Goal: Transaction & Acquisition: Purchase product/service

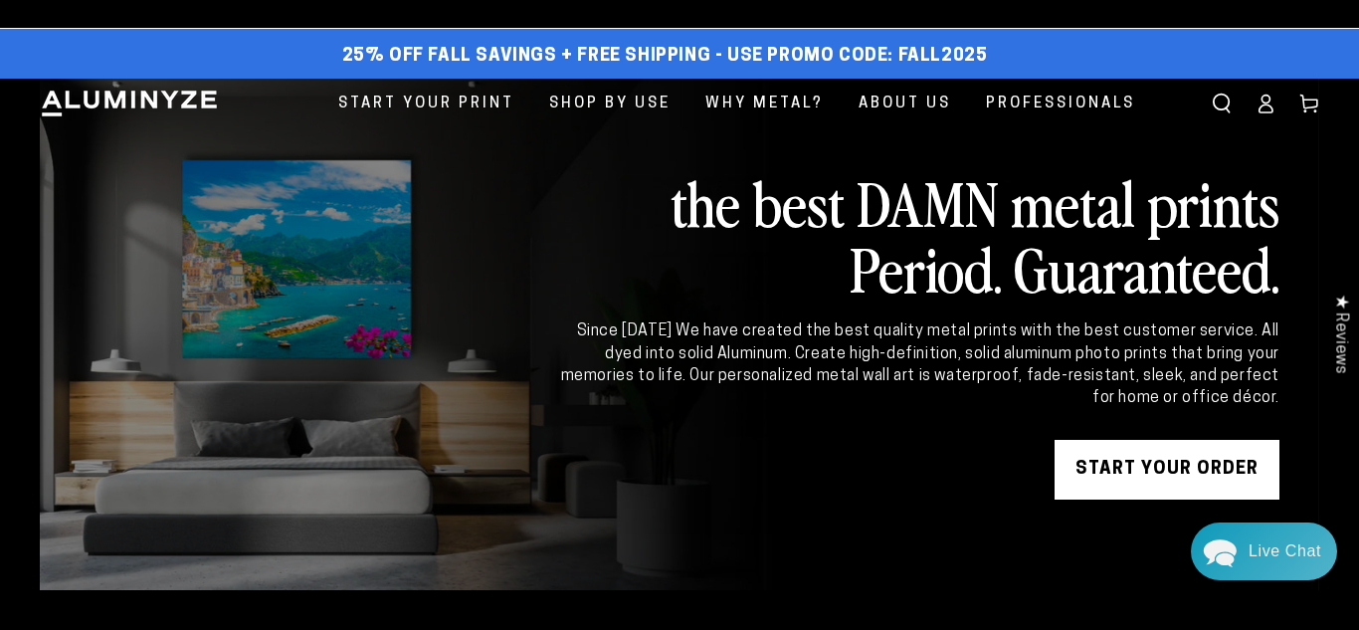
click at [610, 101] on span "Shop By Use" at bounding box center [609, 104] width 121 height 27
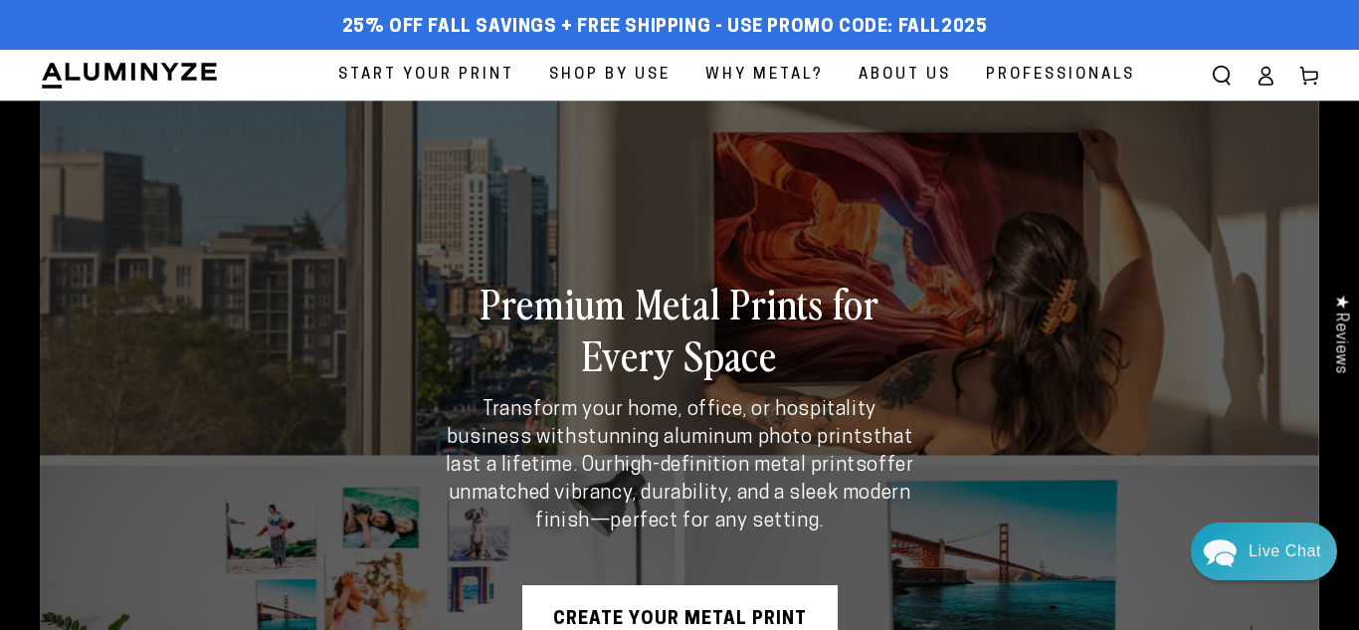
click at [407, 73] on span "Start Your Print" at bounding box center [426, 75] width 176 height 27
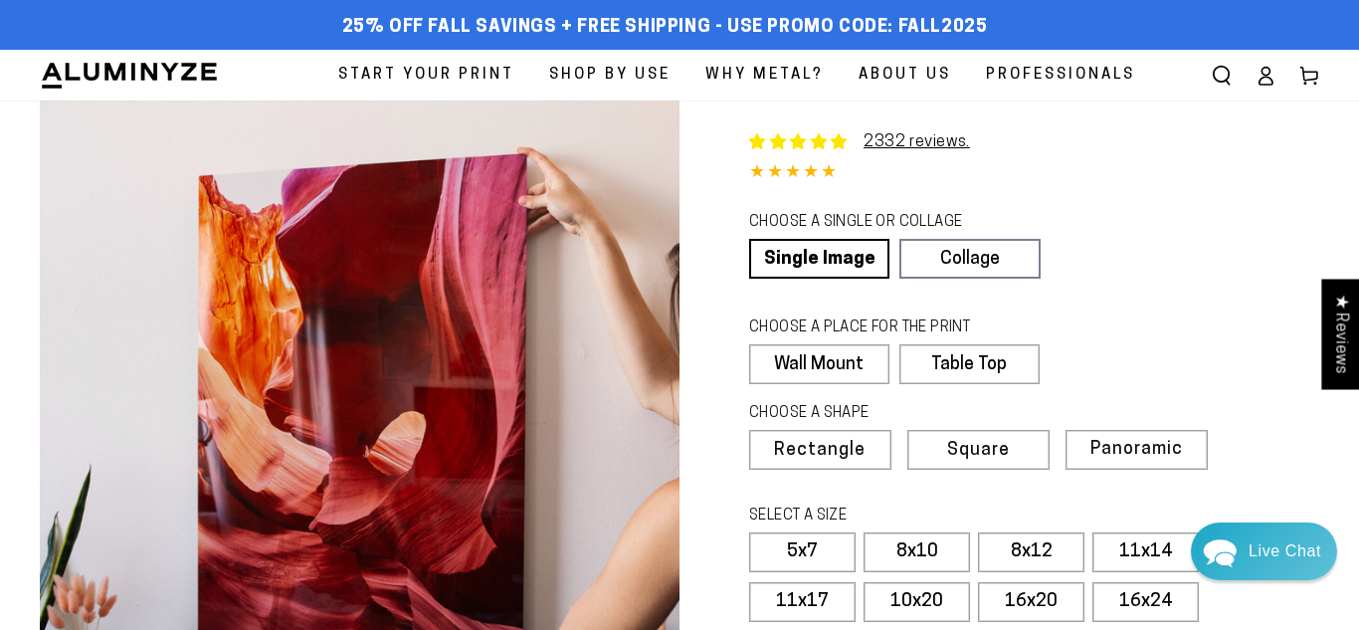
select select "**********"
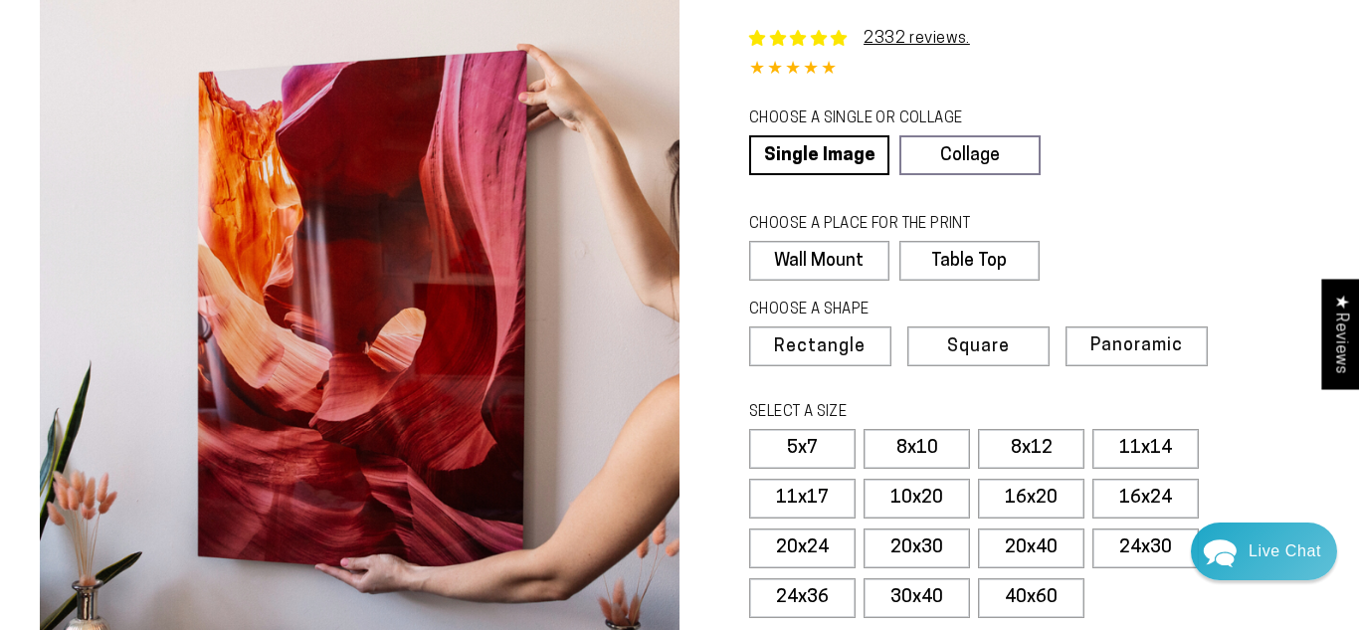
scroll to position [111, 0]
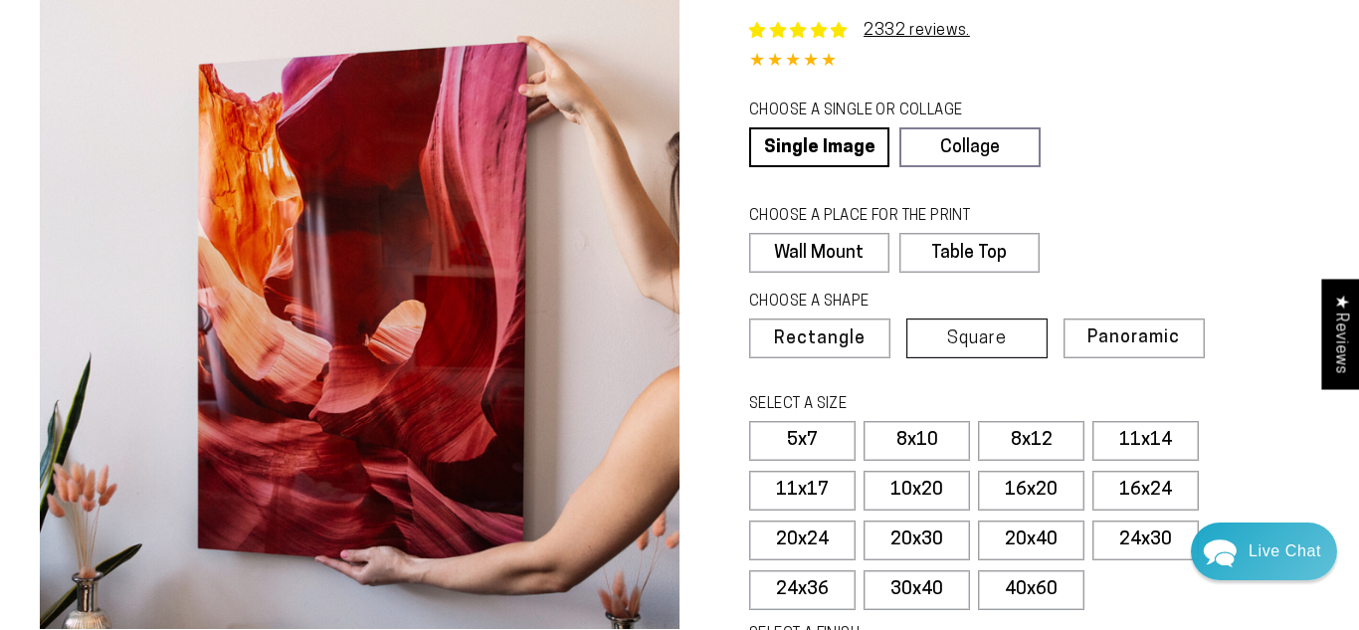
click at [999, 338] on span "Square" at bounding box center [977, 339] width 60 height 18
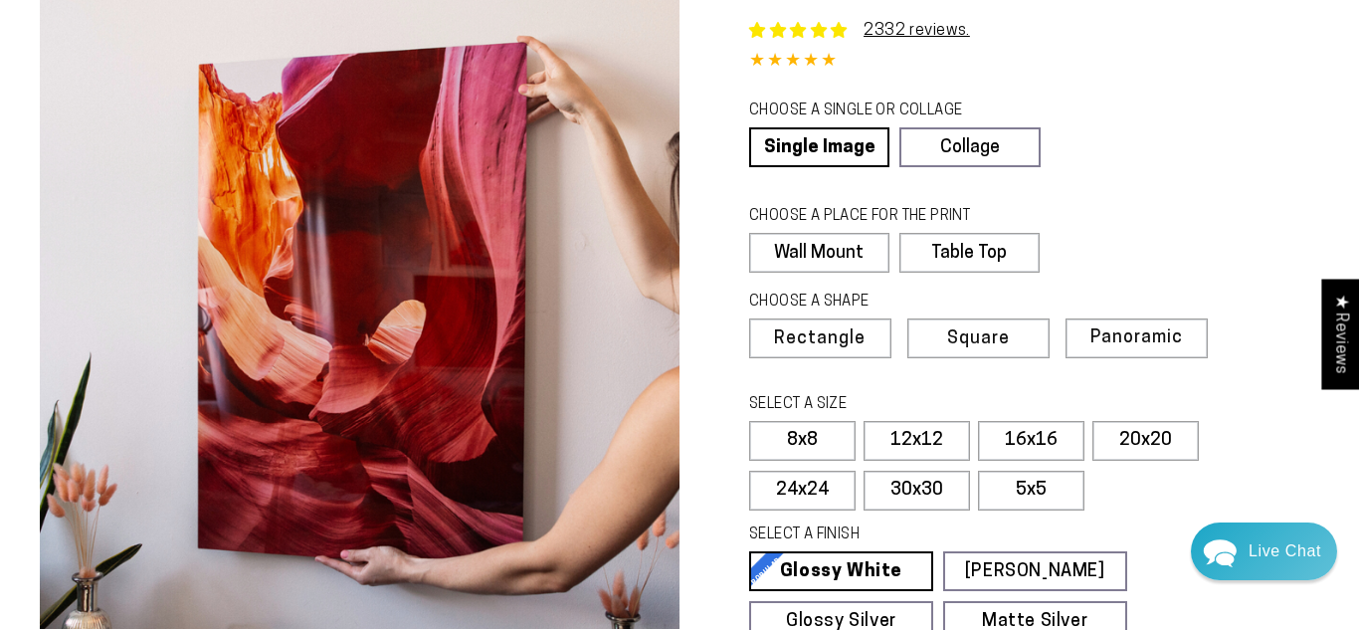
click at [1214, 233] on div "CHOOSE A PLACE FOR THE PRINT Learn more Wall Mount Table Top" at bounding box center [1034, 245] width 570 height 86
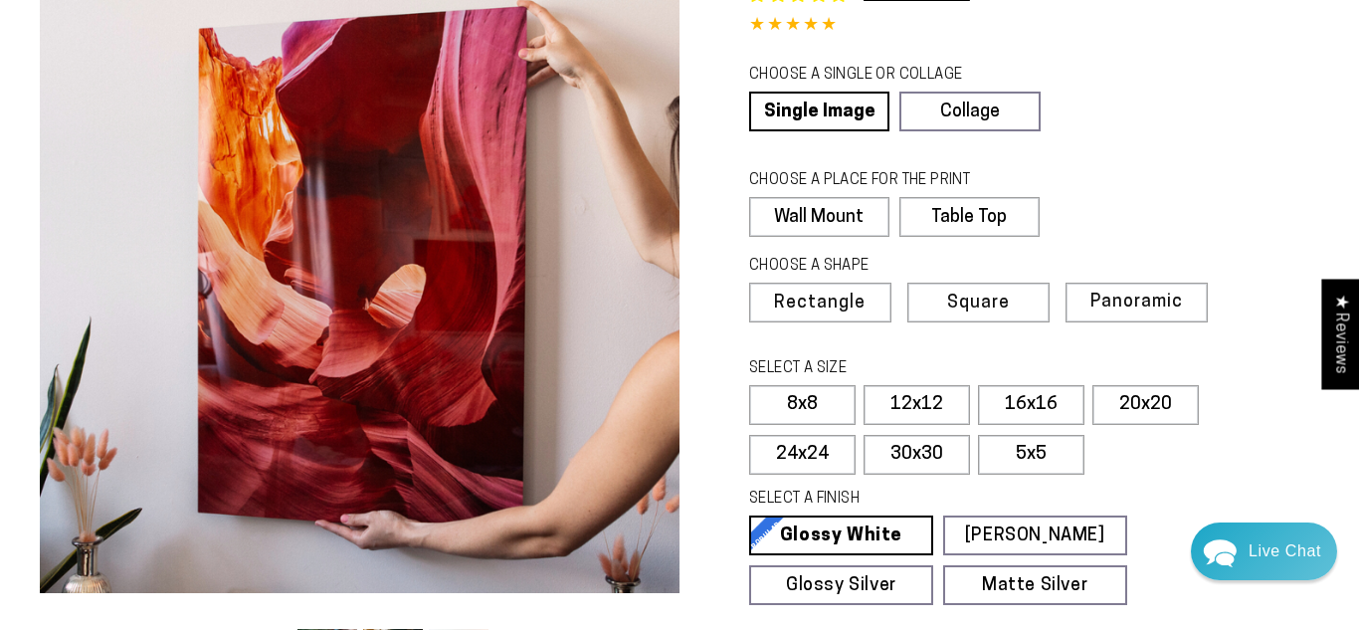
scroll to position [150, 0]
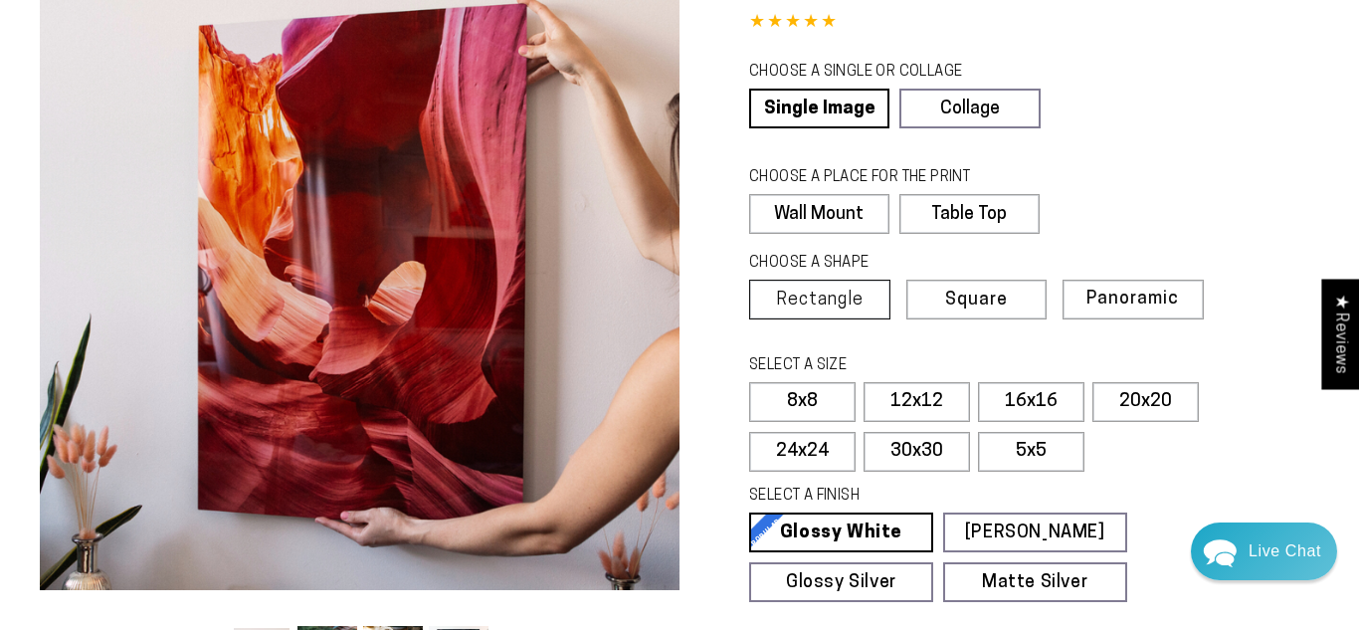
click at [849, 304] on span "Rectangle" at bounding box center [820, 301] width 88 height 18
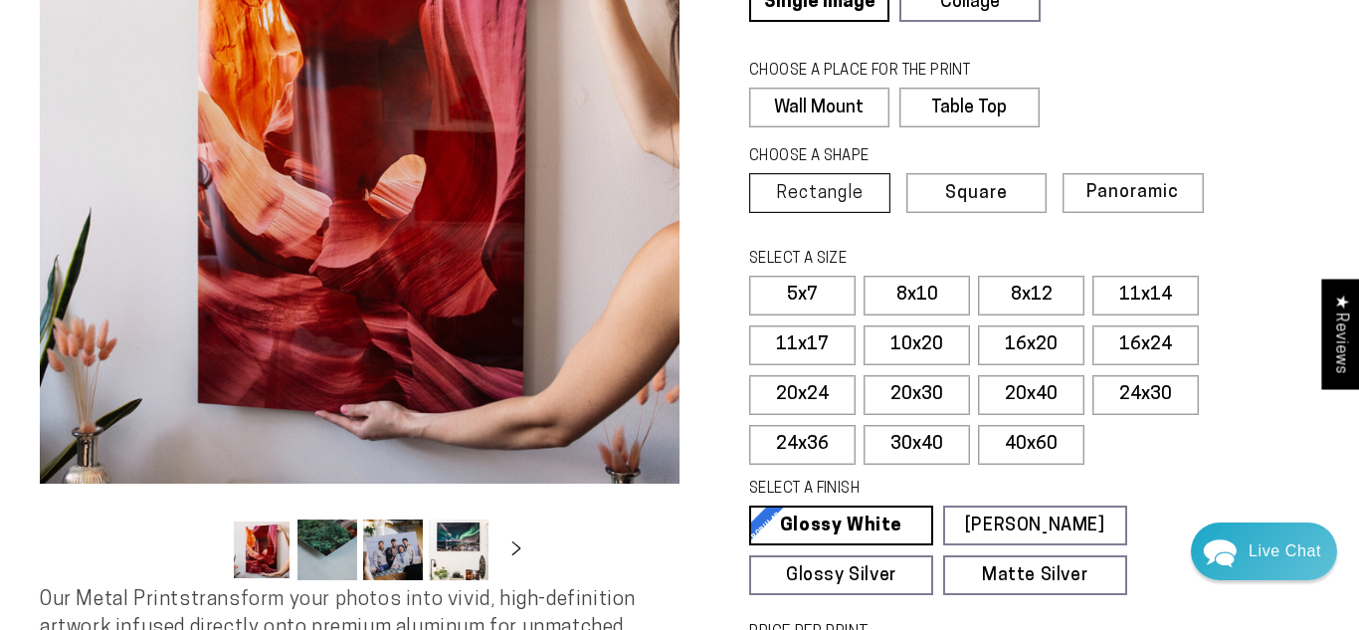
scroll to position [300, 0]
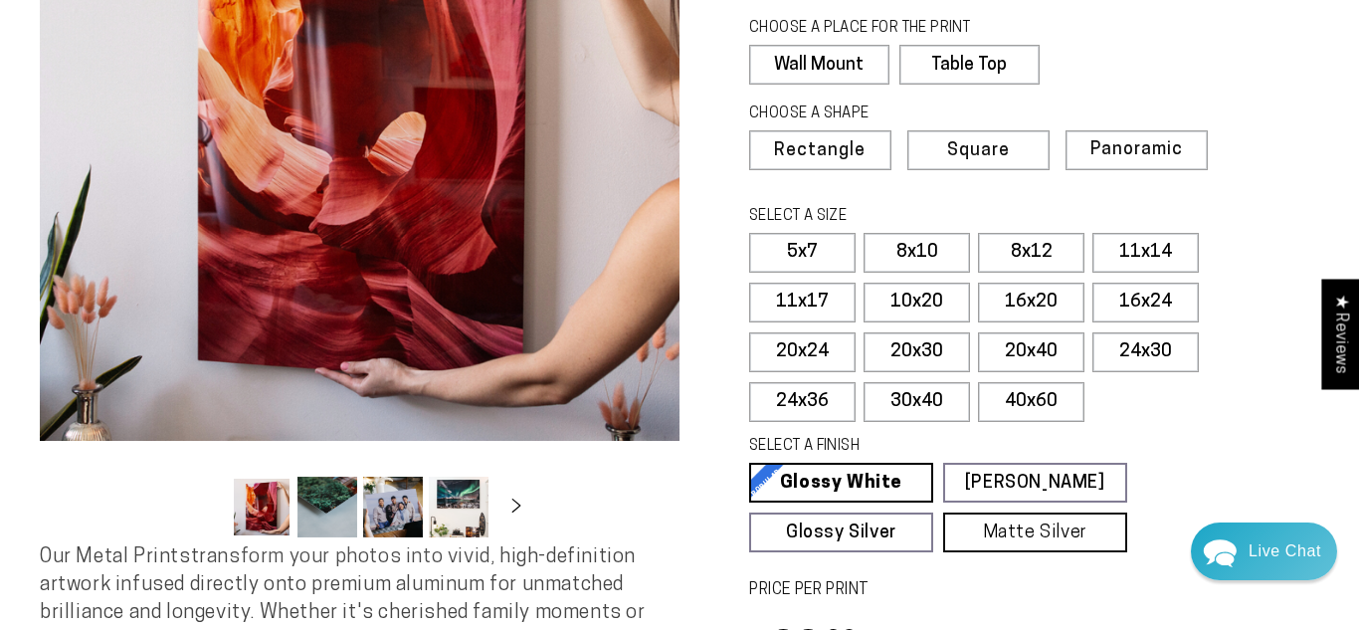
click at [1072, 529] on link "Matte Silver Matte Silver Our raw silver matte aluminum surface adds a fascinat…" at bounding box center [1035, 532] width 184 height 40
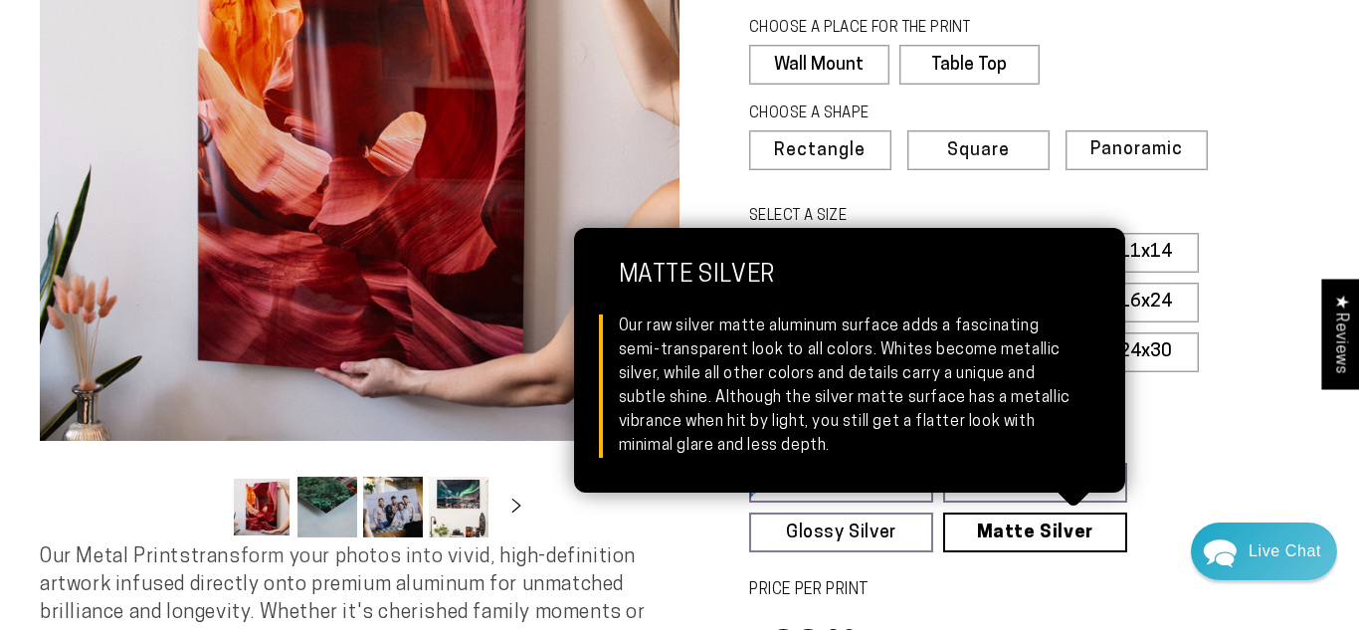
click at [1218, 507] on fieldset "SELECT A FINISH Learn more Glossy White Glossy White Our bright white glossy su…" at bounding box center [1027, 494] width 557 height 116
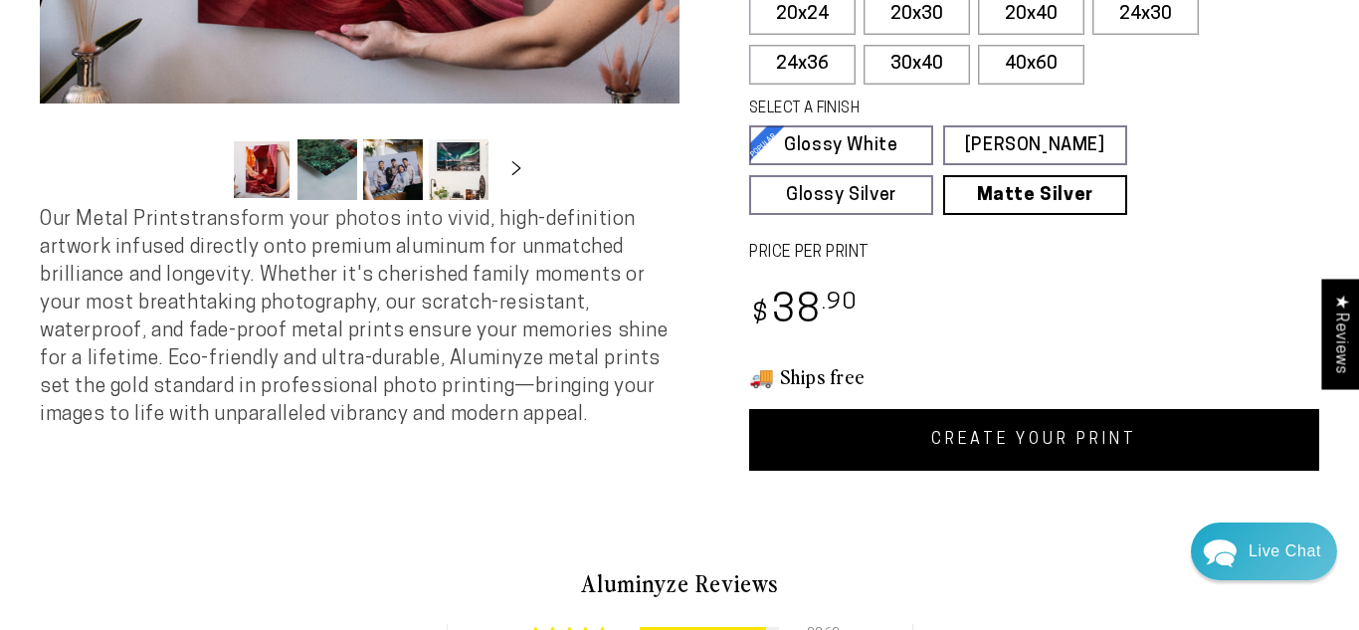
scroll to position [646, 0]
